Goal: Task Accomplishment & Management: Use online tool/utility

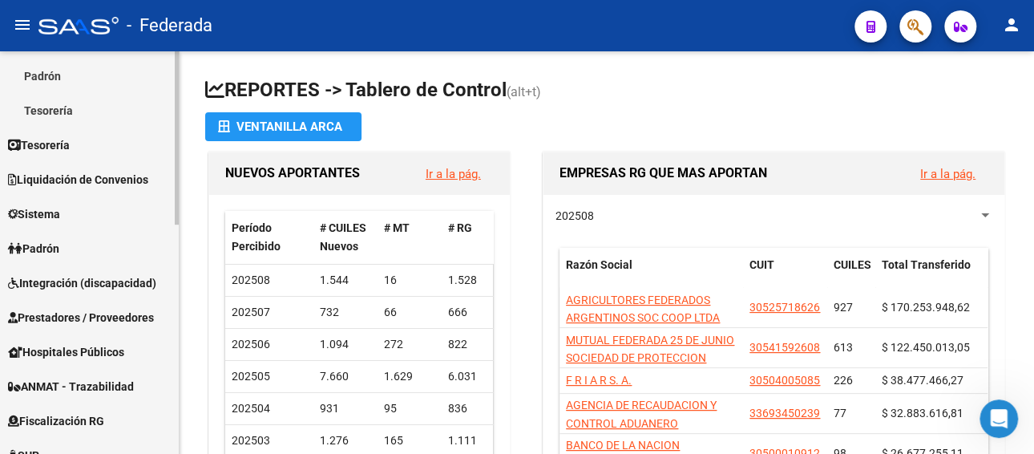
scroll to position [321, 0]
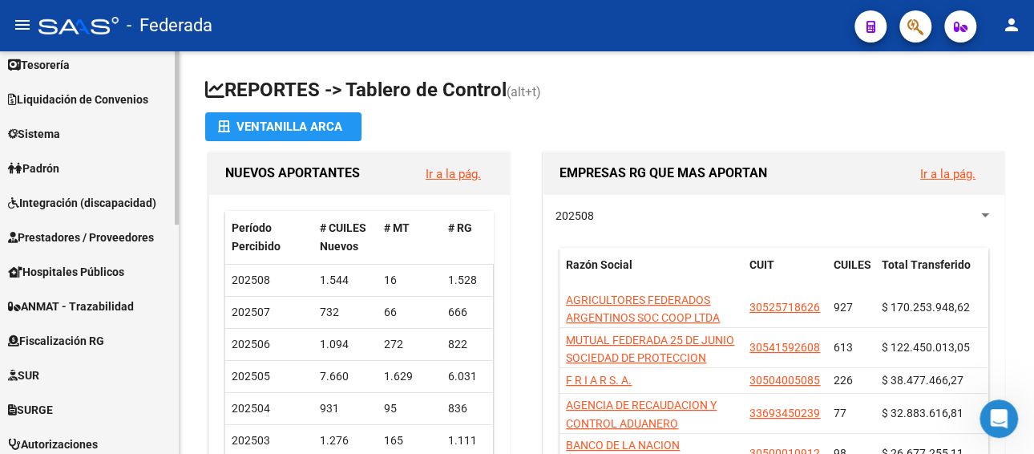
click at [87, 198] on span "Integración (discapacidad)" at bounding box center [82, 203] width 148 height 18
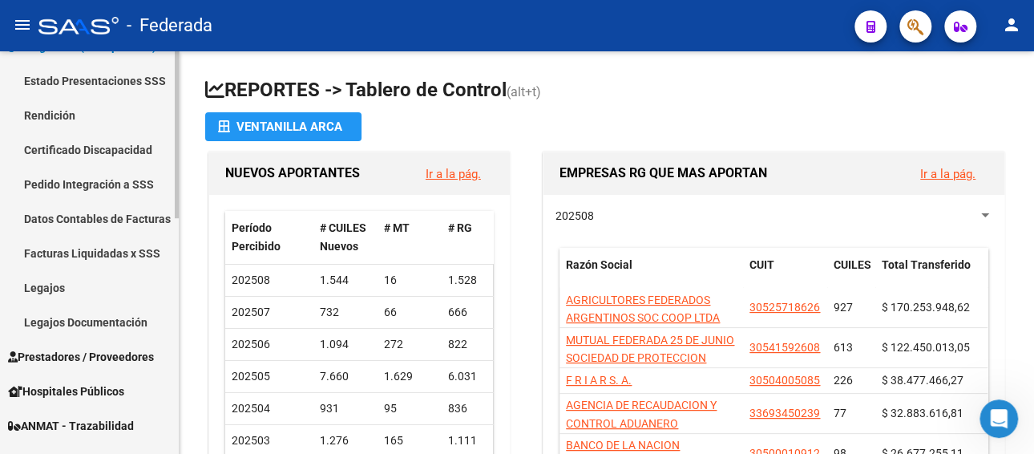
scroll to position [320, 0]
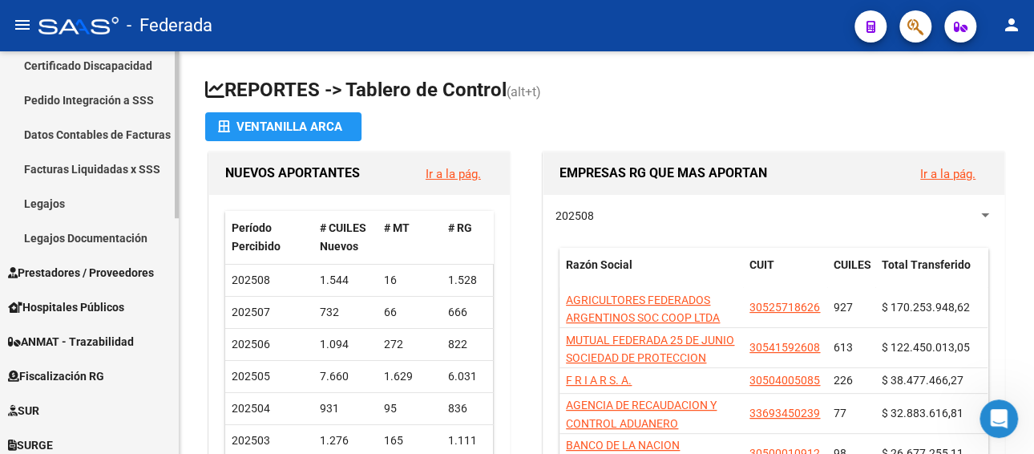
click at [115, 268] on span "Prestadores / Proveedores" at bounding box center [81, 273] width 146 height 18
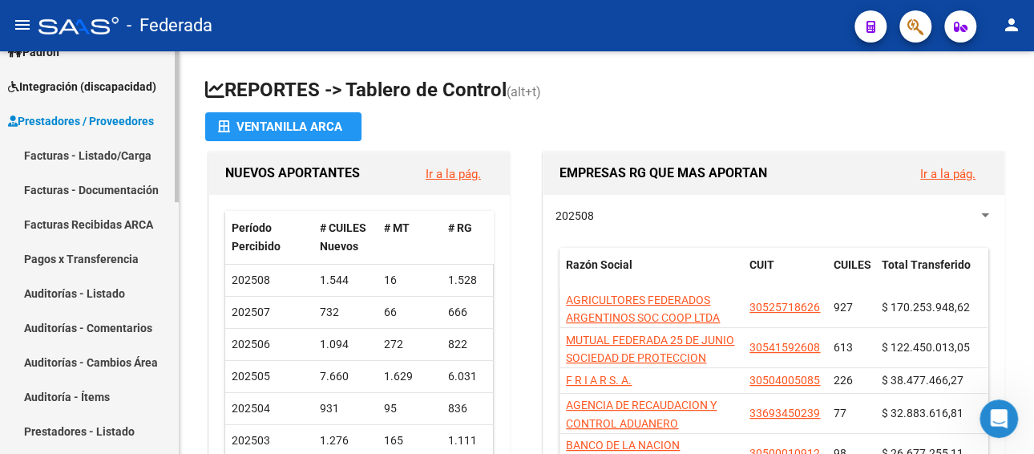
scroll to position [159, 0]
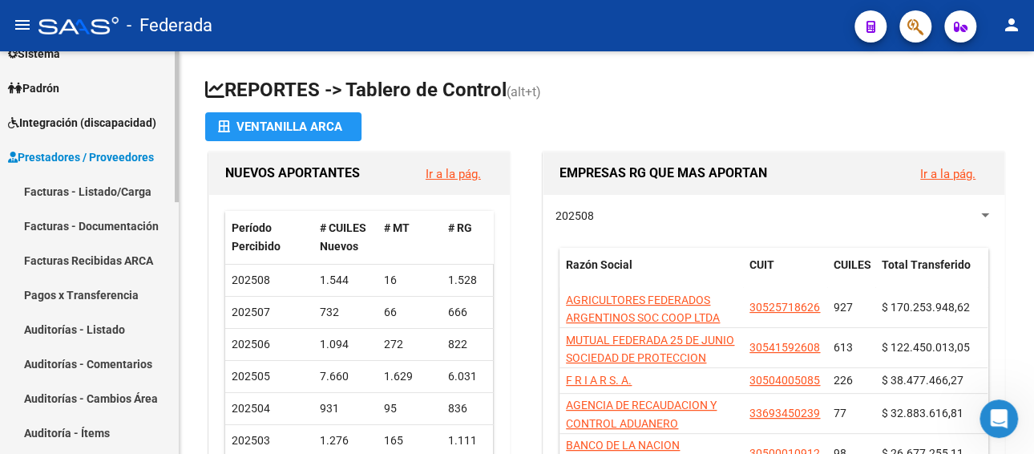
click at [95, 148] on span "Prestadores / Proveedores" at bounding box center [81, 157] width 146 height 18
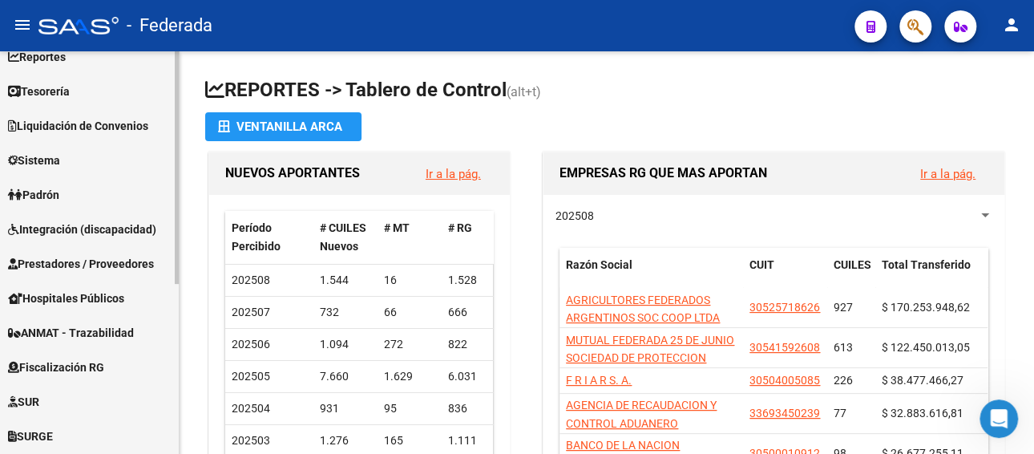
scroll to position [53, 0]
click at [66, 264] on span "Prestadores / Proveedores" at bounding box center [81, 264] width 146 height 18
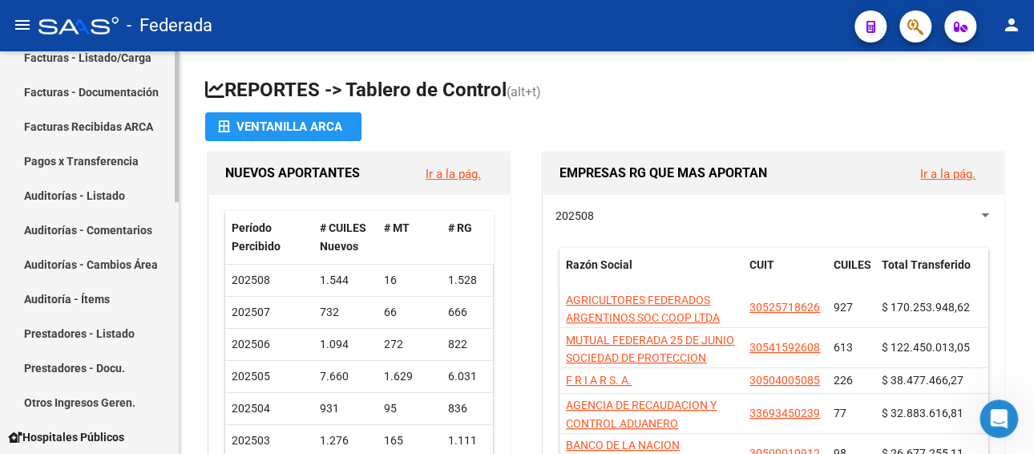
scroll to position [133, 0]
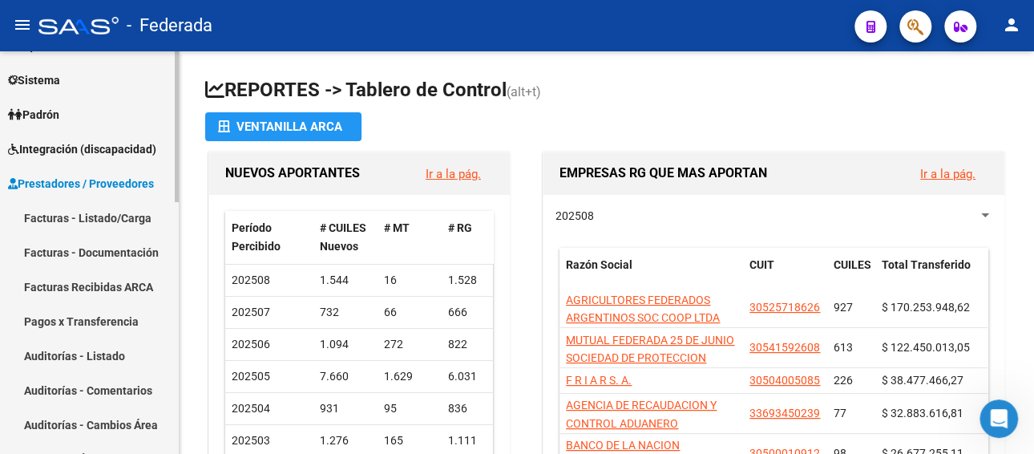
click at [103, 186] on span "Prestadores / Proveedores" at bounding box center [81, 184] width 146 height 18
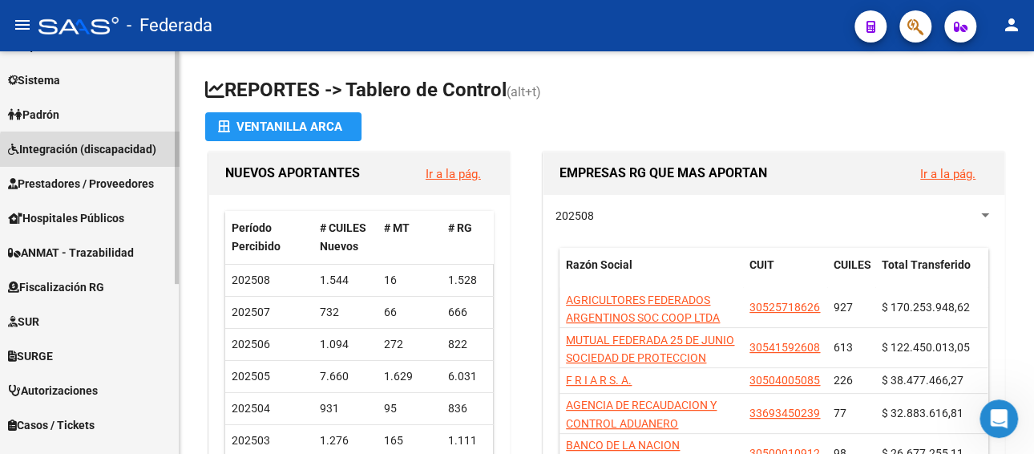
click at [116, 157] on link "Integración (discapacidad)" at bounding box center [89, 148] width 179 height 34
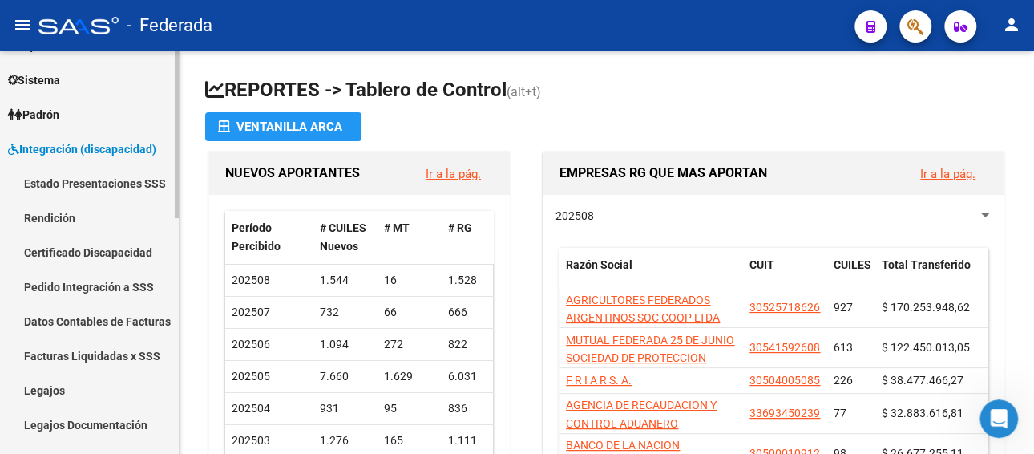
click at [116, 157] on link "Integración (discapacidad)" at bounding box center [89, 148] width 179 height 34
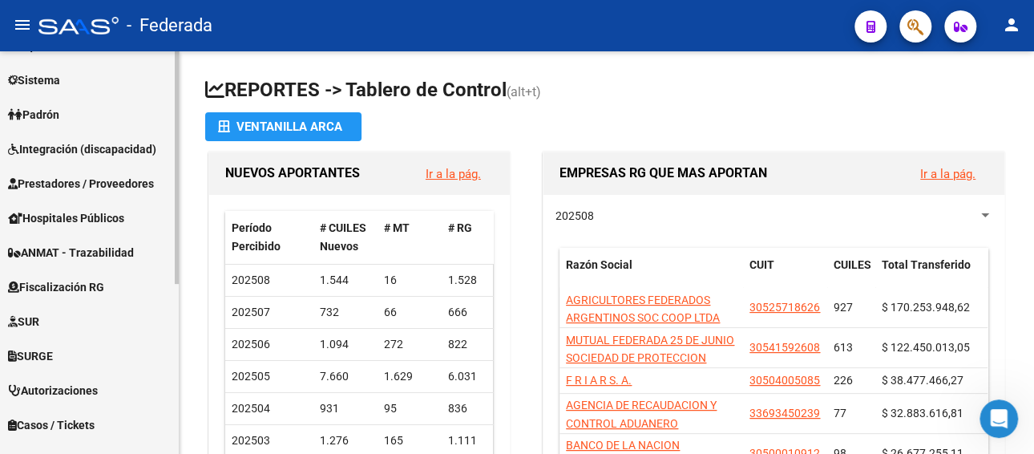
click at [36, 112] on span "Padrón" at bounding box center [33, 115] width 51 height 18
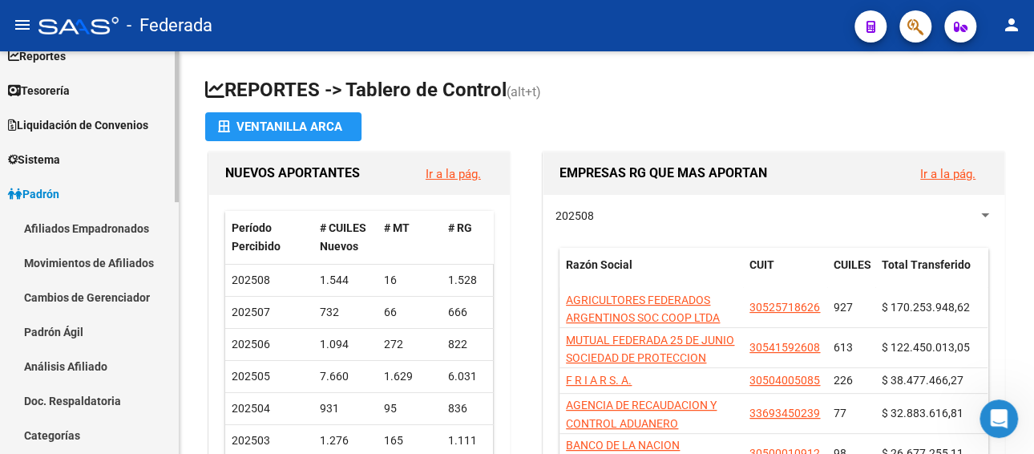
scroll to position [53, 0]
click at [54, 189] on span "Padrón" at bounding box center [33, 195] width 51 height 18
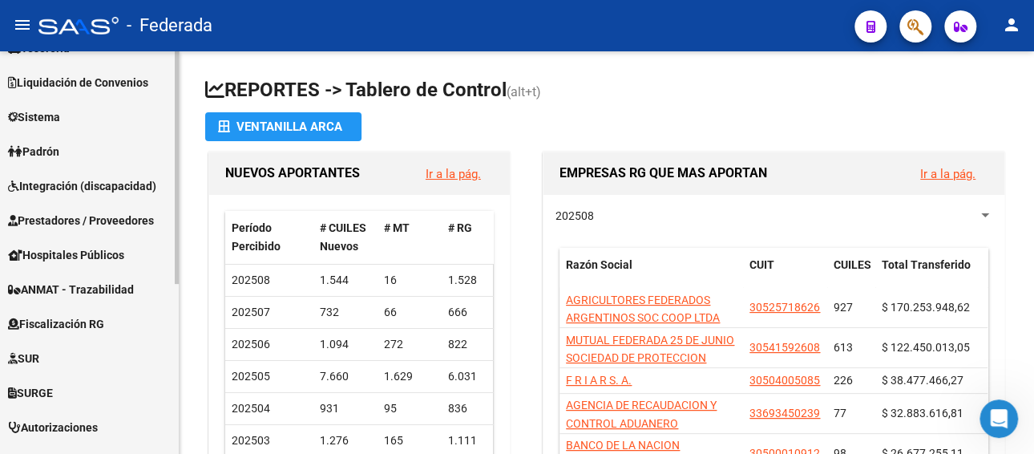
scroll to position [133, 0]
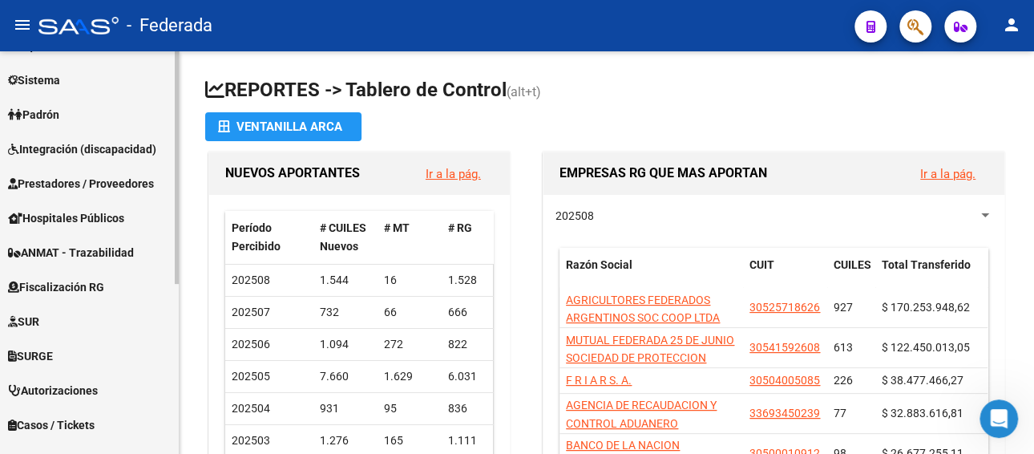
click at [47, 81] on span "Sistema" at bounding box center [34, 80] width 52 height 18
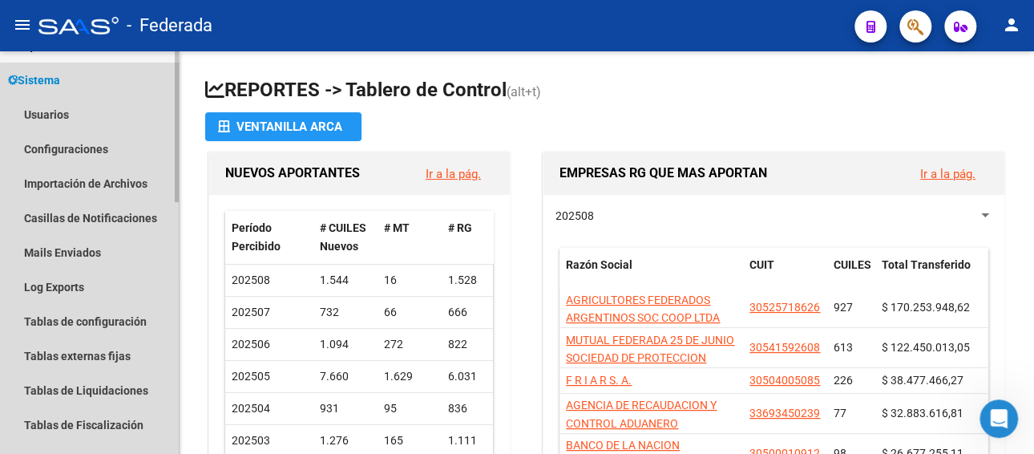
click at [47, 81] on span "Sistema" at bounding box center [34, 80] width 52 height 18
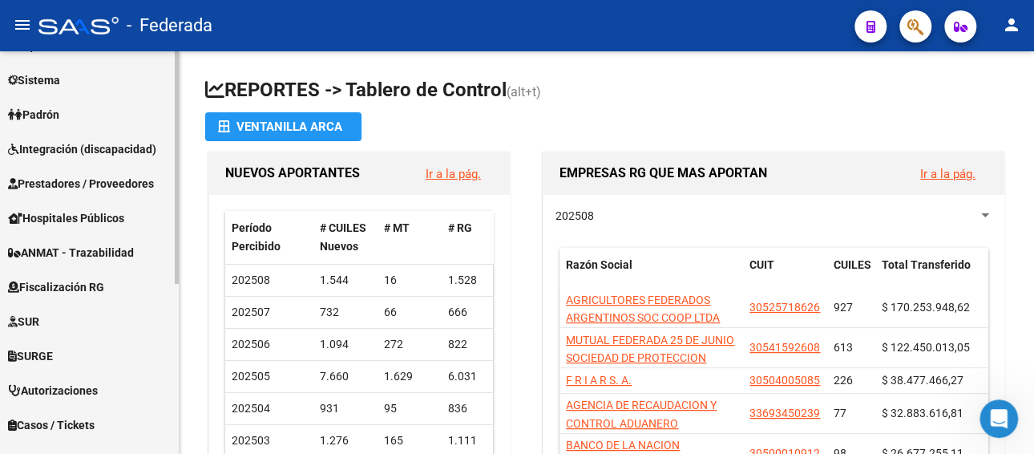
click at [52, 184] on span "Prestadores / Proveedores" at bounding box center [81, 184] width 146 height 18
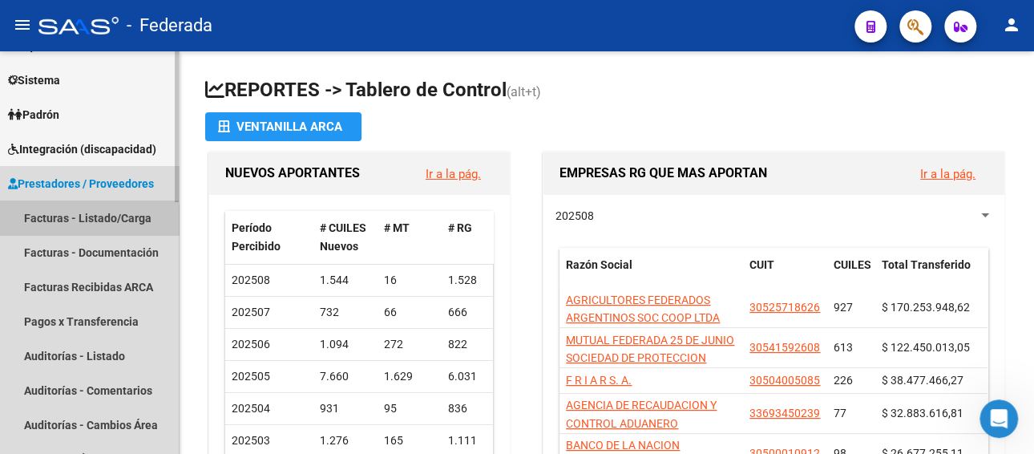
click at [51, 220] on link "Facturas - Listado/Carga" at bounding box center [89, 217] width 179 height 34
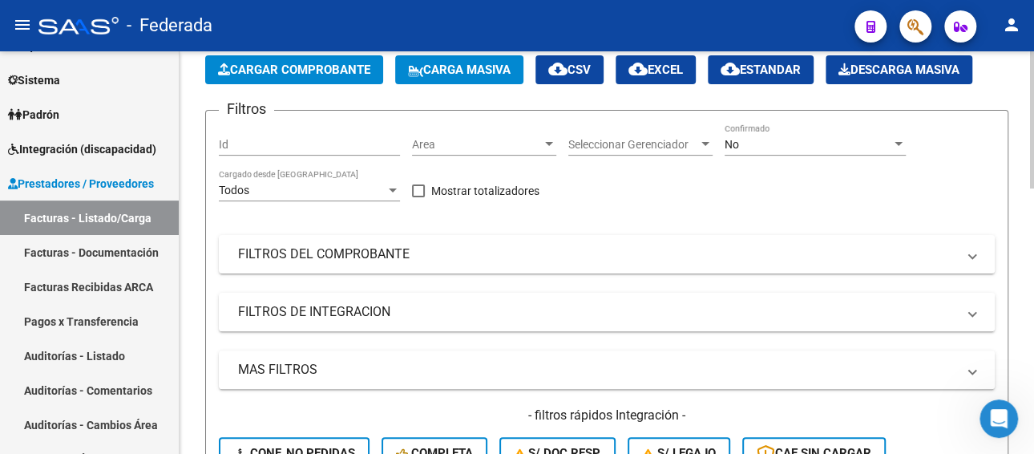
scroll to position [160, 0]
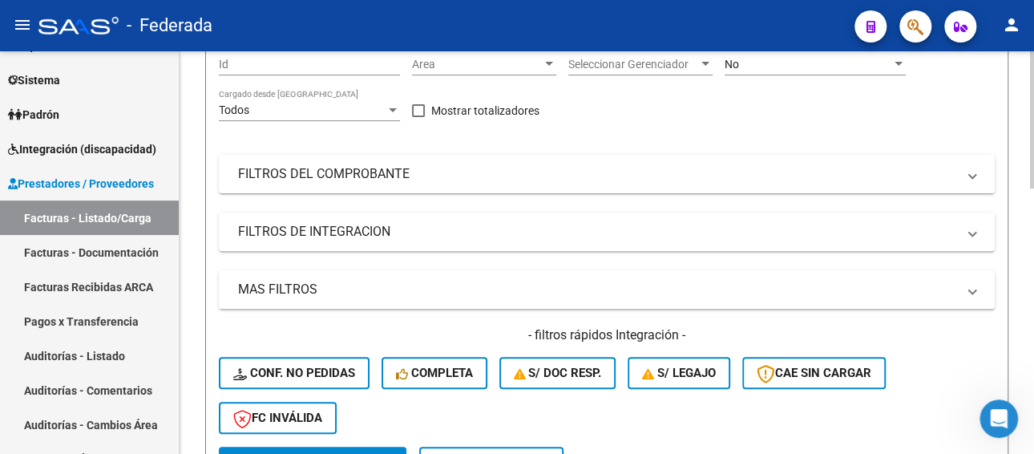
click at [397, 170] on mat-panel-title "FILTROS DEL COMPROBANTE" at bounding box center [597, 174] width 718 height 18
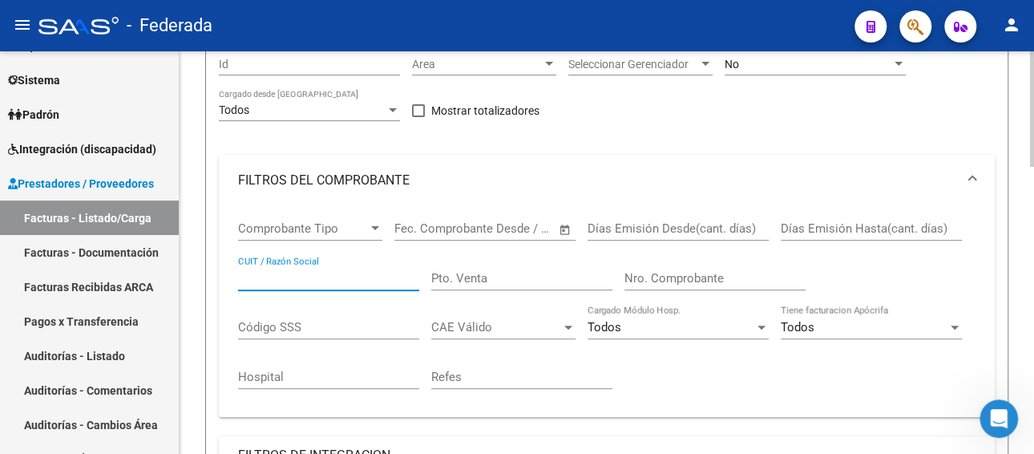
click at [334, 276] on input "CUIT / Razón Social" at bounding box center [328, 278] width 181 height 14
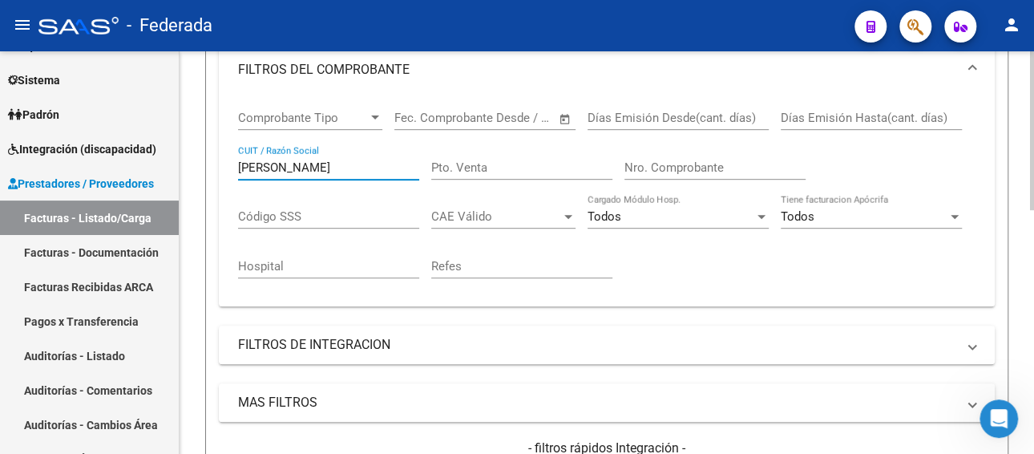
scroll to position [481, 0]
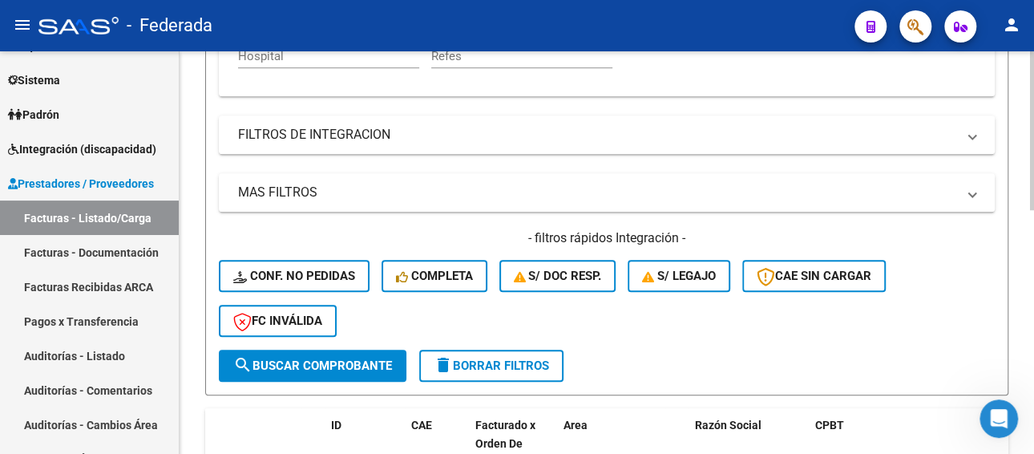
type input "[PERSON_NAME]"
click at [303, 377] on button "search Buscar Comprobante" at bounding box center [312, 365] width 187 height 32
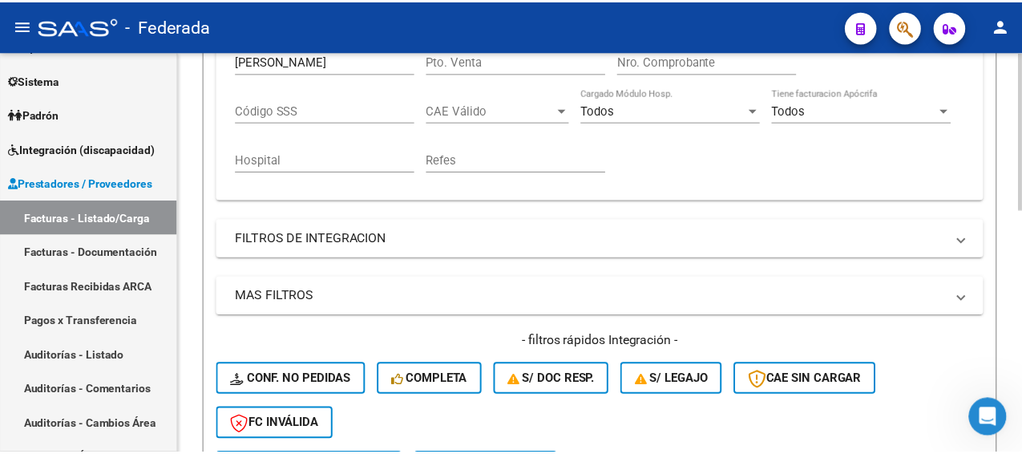
scroll to position [57, 0]
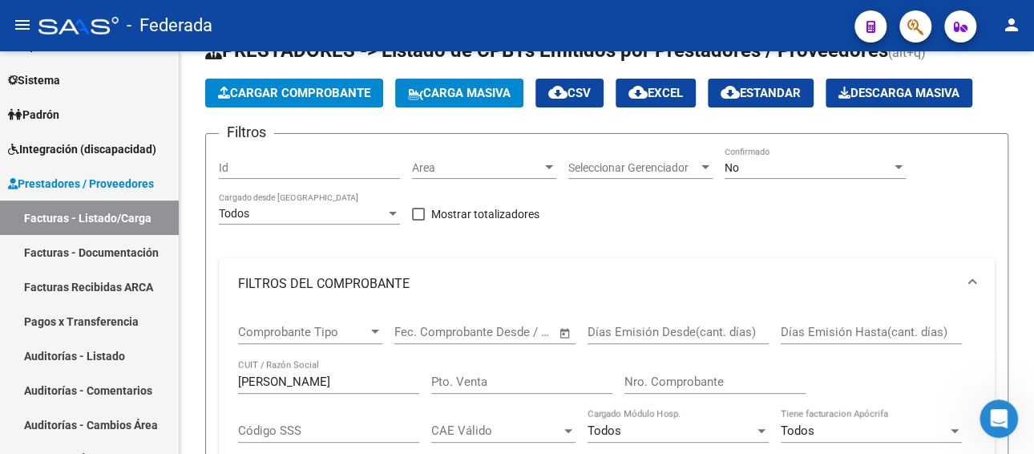
click at [1005, 26] on mat-icon "person" at bounding box center [1011, 24] width 19 height 19
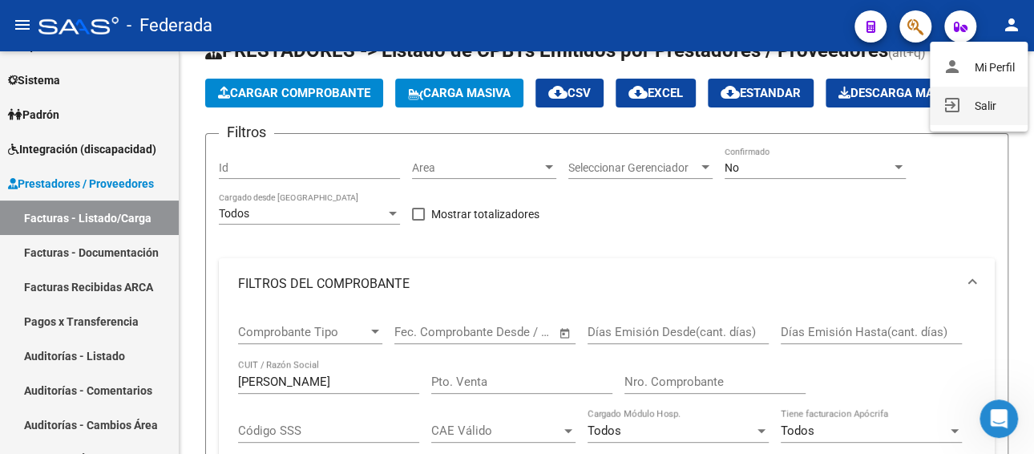
click at [974, 95] on button "exit_to_app Salir" at bounding box center [978, 106] width 98 height 38
